Goal: Navigation & Orientation: Find specific page/section

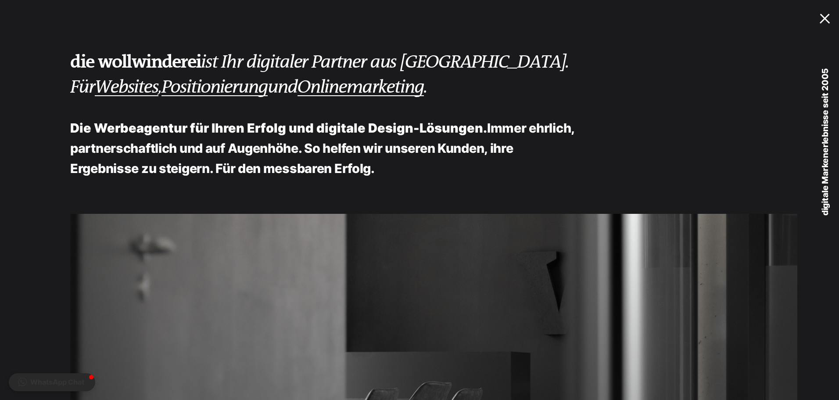
click at [821, 21] on div at bounding box center [826, 17] width 14 height 9
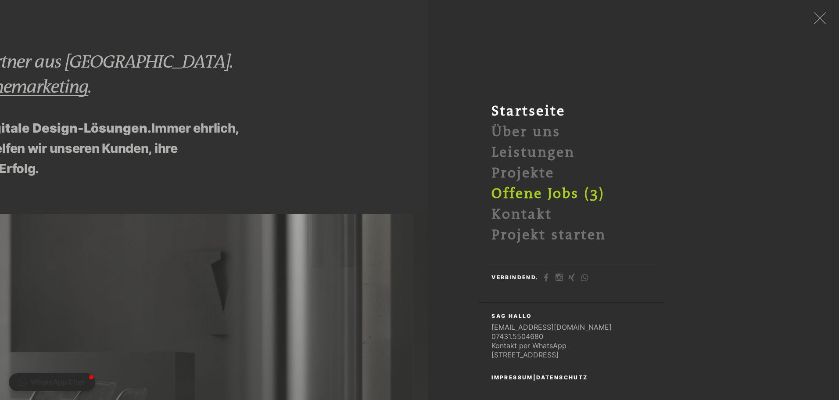
click at [531, 190] on link "Offene Jobs (3)" at bounding box center [547, 194] width 113 height 16
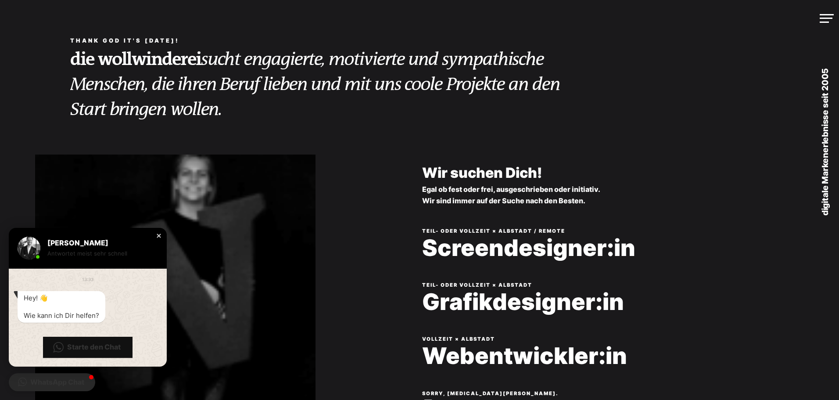
click at [157, 237] on div "Close chat window" at bounding box center [158, 235] width 9 height 9
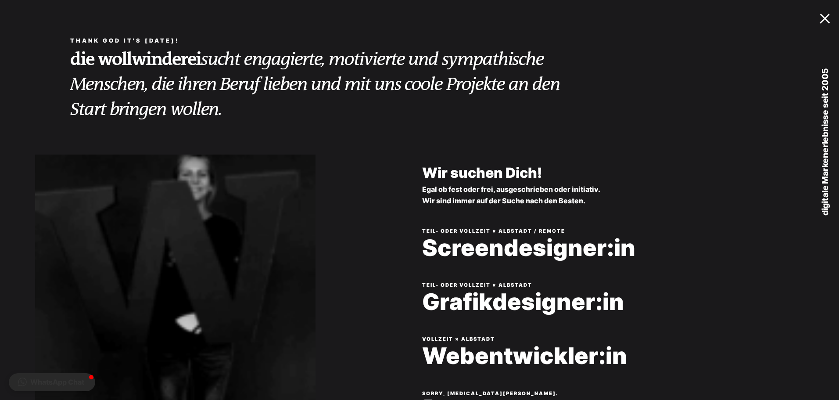
click at [820, 20] on div at bounding box center [826, 17] width 14 height 9
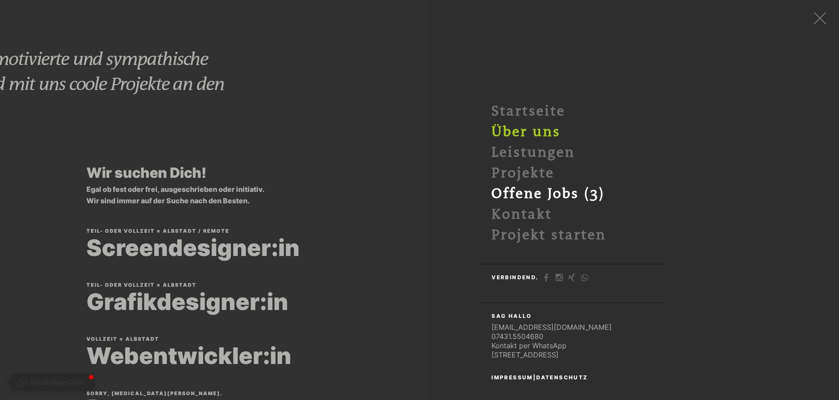
click at [543, 131] on link "Über uns" at bounding box center [525, 132] width 69 height 16
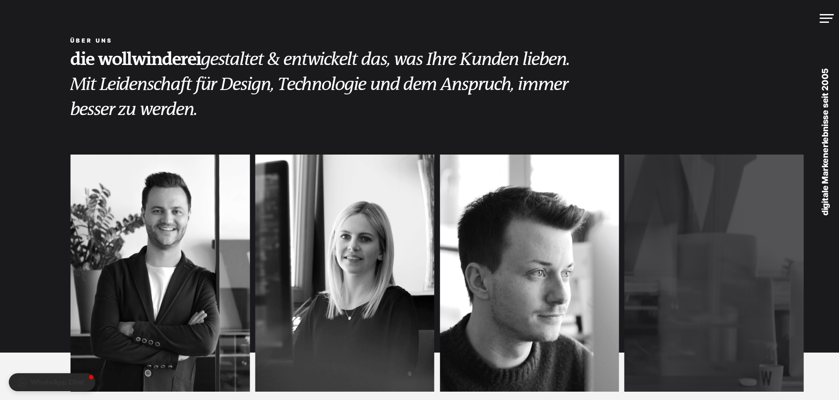
click at [254, 140] on div "die wollwinderei gestaltet & entwickelt das, was Ihre Kunden lieben. Mit Leiden…" at bounding box center [436, 93] width 733 height 94
